Goal: Task Accomplishment & Management: Complete application form

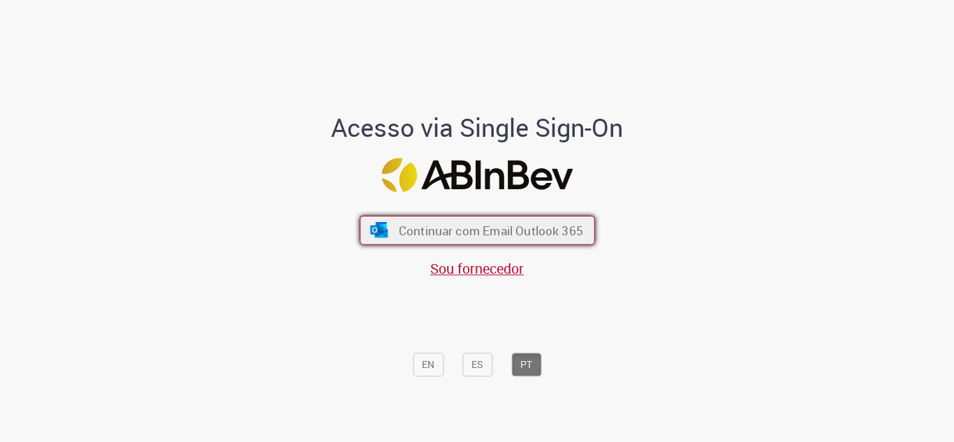
click at [481, 226] on span "Continuar com Email Outlook 365" at bounding box center [490, 230] width 184 height 16
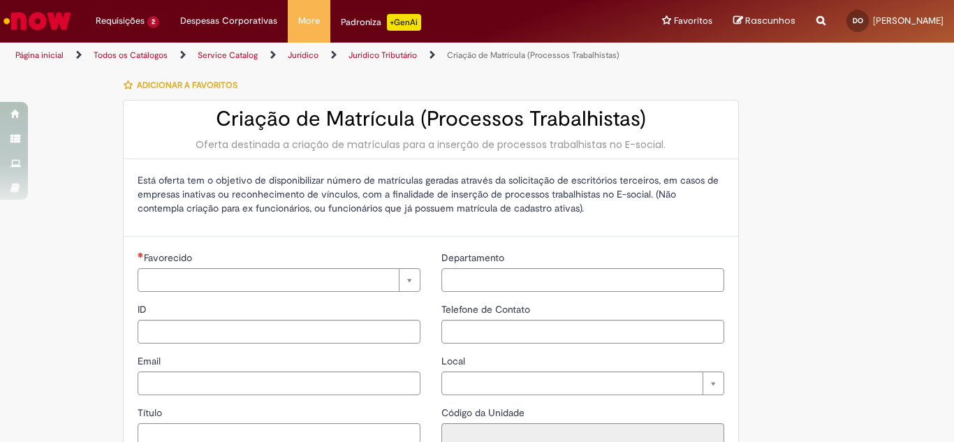
type input "**********"
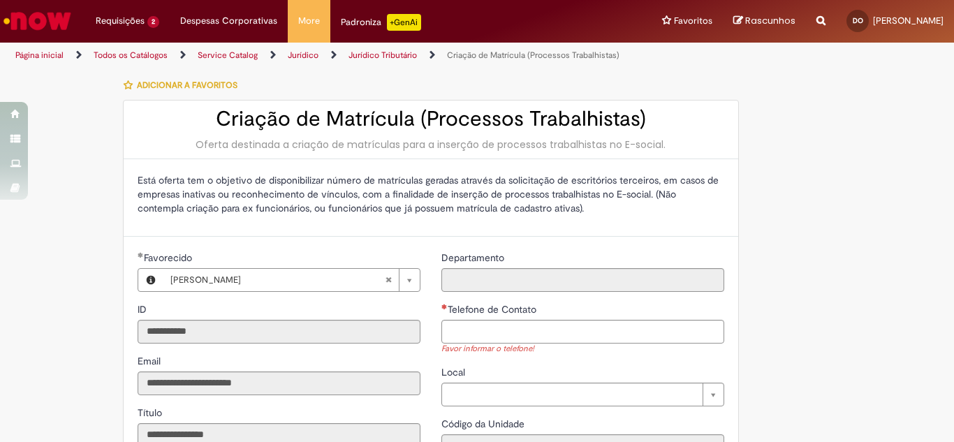
type input "**********"
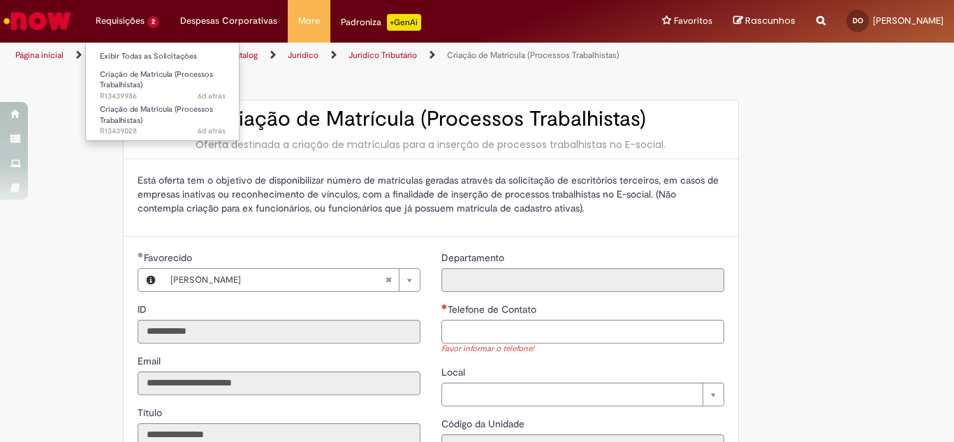
click at [136, 27] on li "Requisições 2 Exibir Todas as Solicitações Criação de Matrícula (Processos Trab…" at bounding box center [127, 21] width 85 height 42
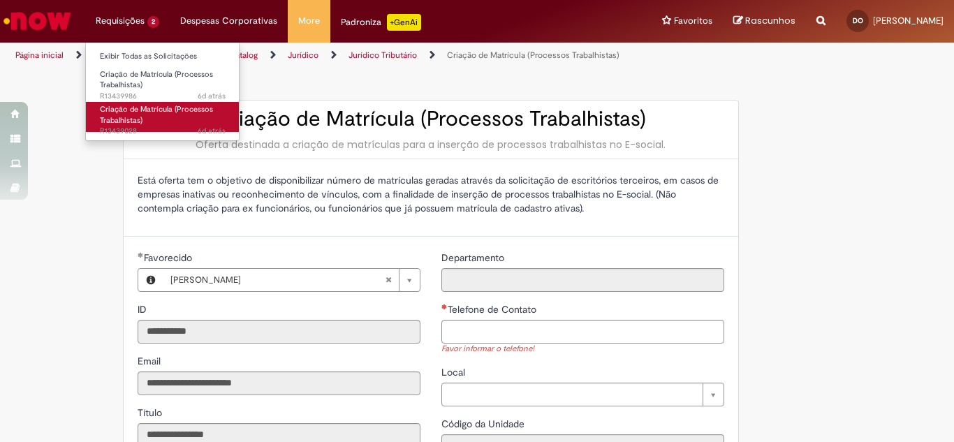
click at [143, 113] on span "Criação de Matrícula (Processos Trabalhistas)" at bounding box center [156, 115] width 113 height 22
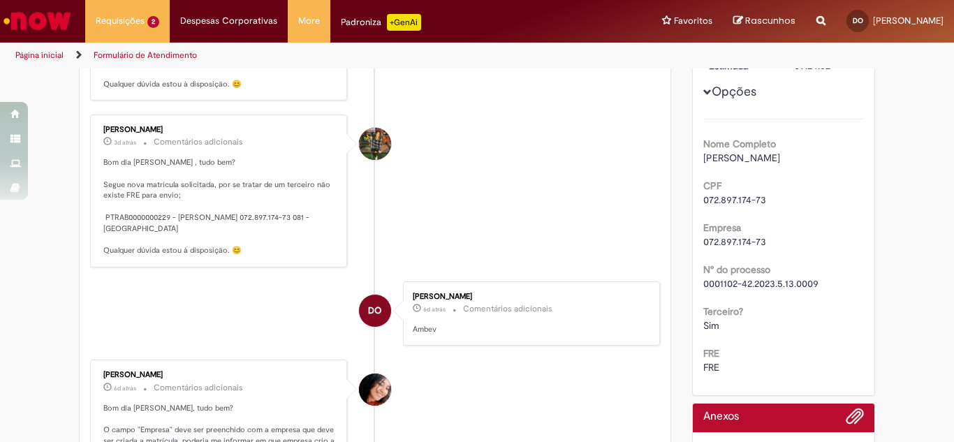
scroll to position [308, 0]
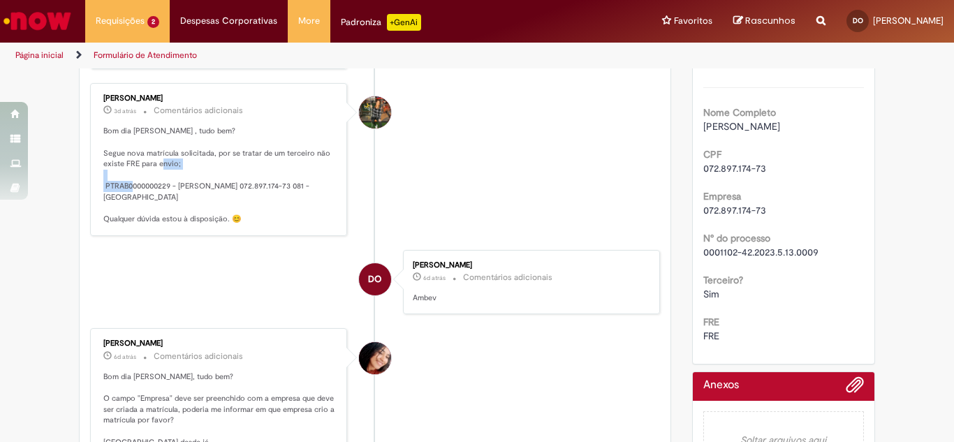
drag, startPoint x: 156, startPoint y: 206, endPoint x: 97, endPoint y: 193, distance: 60.7
click at [97, 193] on div "Karol Clorado 3d atrás 3 dias atrás Comentários adicionais Bom dia Daniely , tu…" at bounding box center [218, 159] width 249 height 144
click at [166, 204] on p "Bom dia Daniely , tudo bem? Segue nova matrícula solicitada, por se tratar de u…" at bounding box center [219, 175] width 233 height 98
drag, startPoint x: 168, startPoint y: 210, endPoint x: 122, endPoint y: 211, distance: 46.1
click at [122, 211] on p "Bom dia Daniely , tudo bem? Segue nova matrícula solicitada, por se tratar de u…" at bounding box center [219, 175] width 233 height 98
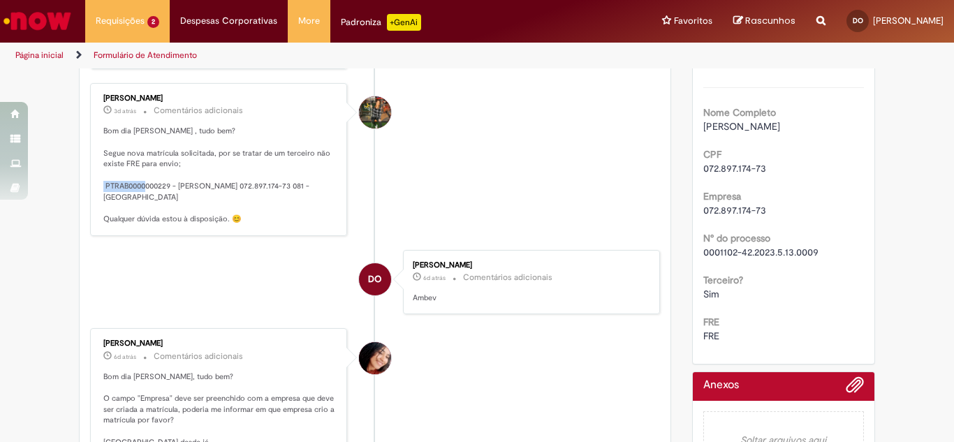
copy p "0000000229"
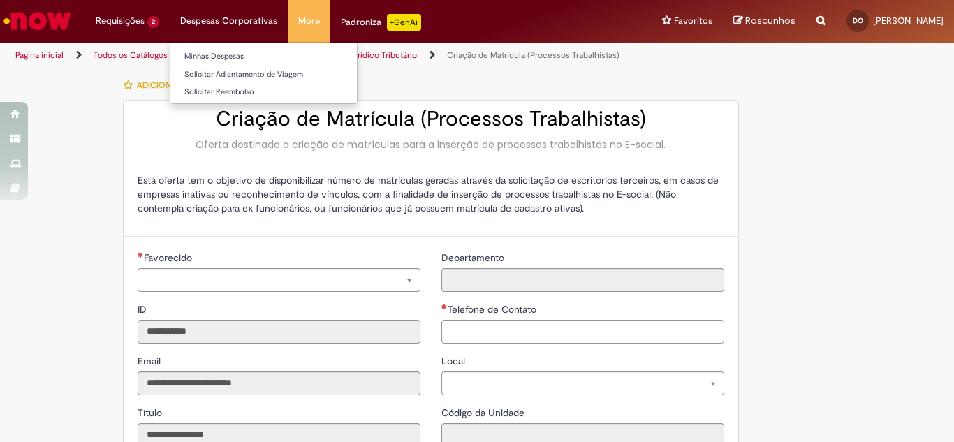
type input "**********"
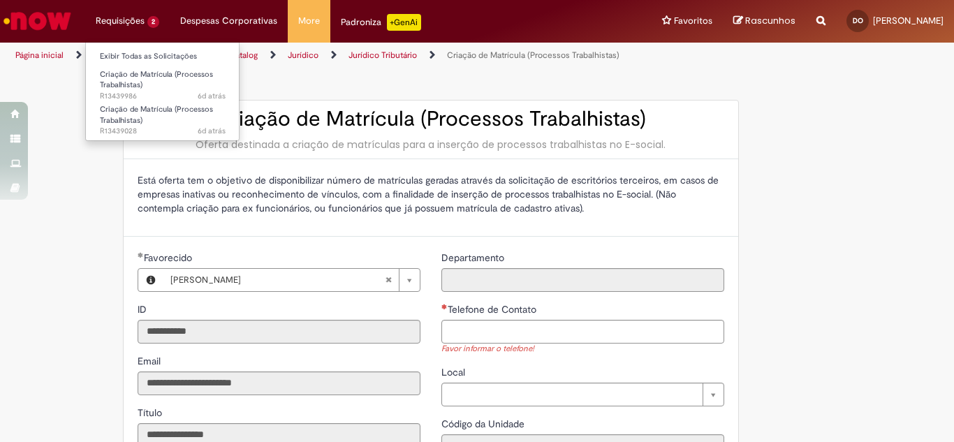
click at [126, 18] on li "Requisições 2 Exibir Todas as Solicitações Criação de Matrícula (Processos Trab…" at bounding box center [127, 21] width 85 height 42
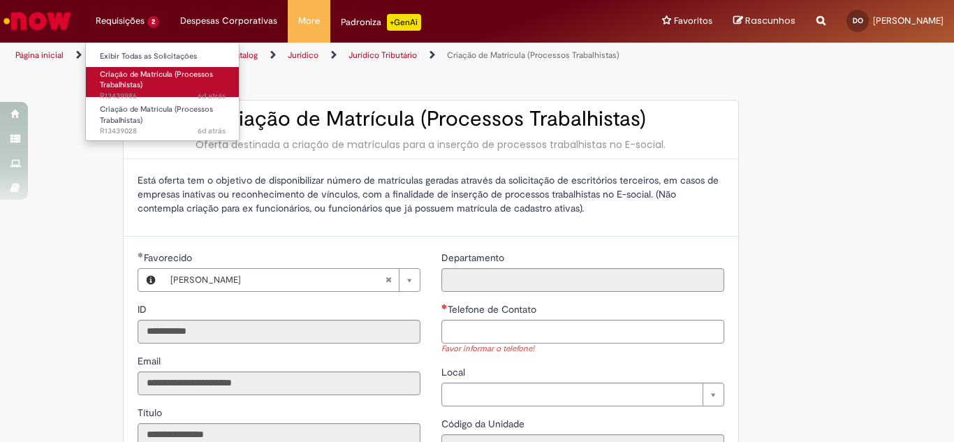
click at [160, 89] on link "Criação de Matrícula (Processos Trabalhistas) 6d atrás 6 dias atrás R13439986" at bounding box center [163, 82] width 154 height 30
click at [159, 79] on span "Criação de Matrícula (Processos Trabalhistas)" at bounding box center [156, 80] width 113 height 22
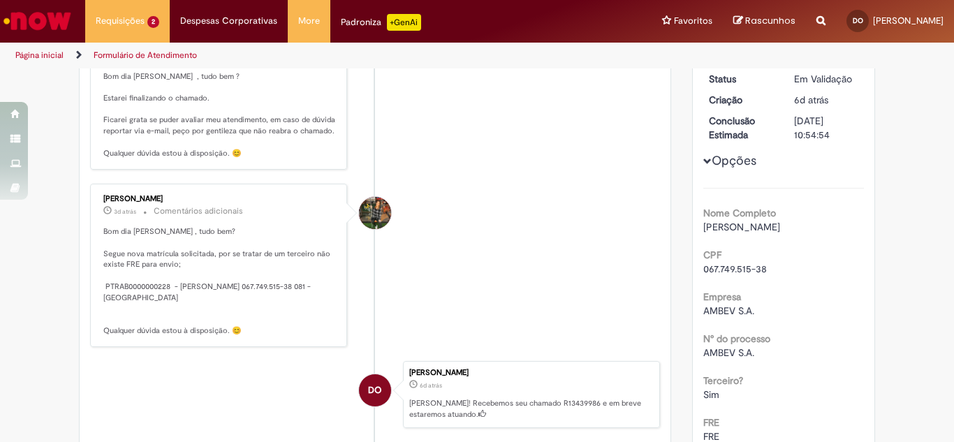
scroll to position [210, 0]
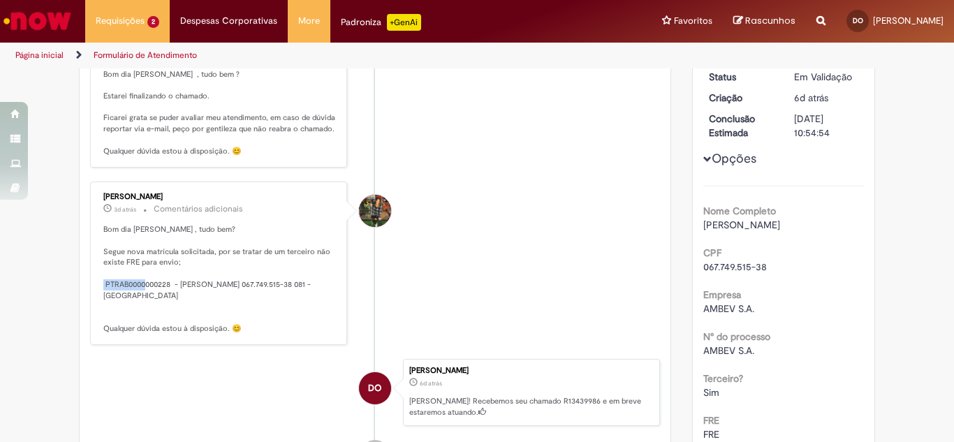
drag, startPoint x: 163, startPoint y: 308, endPoint x: 122, endPoint y: 309, distance: 40.5
click at [122, 309] on p "Bom dia [PERSON_NAME] , tudo bem? Segue nova matrícula solicitada, por se trata…" at bounding box center [219, 279] width 233 height 110
copy p "0000000228"
